Goal: Transaction & Acquisition: Download file/media

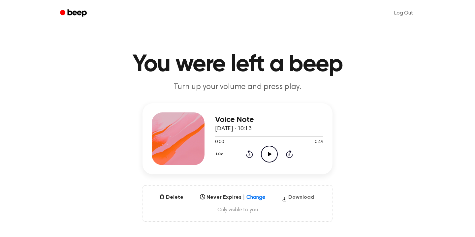
click at [293, 198] on button "Download" at bounding box center [298, 199] width 38 height 11
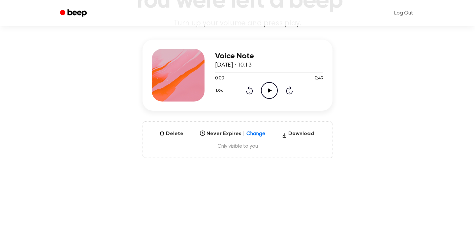
click at [271, 89] on icon "Play Audio" at bounding box center [269, 90] width 17 height 17
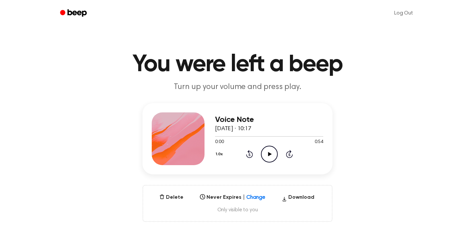
click at [264, 152] on icon "Play Audio" at bounding box center [269, 154] width 17 height 17
click at [267, 154] on icon "Play Audio" at bounding box center [269, 154] width 17 height 17
click at [269, 152] on icon at bounding box center [270, 154] width 4 height 4
click at [274, 152] on icon "Pause Audio" at bounding box center [269, 154] width 17 height 17
click at [270, 153] on icon at bounding box center [270, 154] width 4 height 4
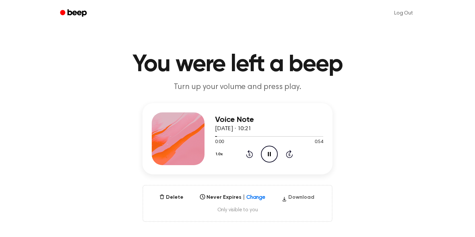
click at [293, 197] on button "Download" at bounding box center [298, 199] width 38 height 11
click at [268, 156] on icon "Play Audio" at bounding box center [269, 154] width 17 height 17
click at [269, 155] on icon "Pause Audio" at bounding box center [269, 154] width 17 height 17
click at [273, 154] on icon "Play Audio" at bounding box center [269, 154] width 17 height 17
click at [273, 154] on icon "Pause Audio" at bounding box center [269, 154] width 17 height 17
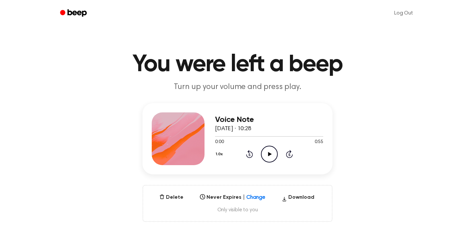
click at [265, 153] on icon "Play Audio" at bounding box center [269, 154] width 17 height 17
